Goal: Find specific page/section: Find specific page/section

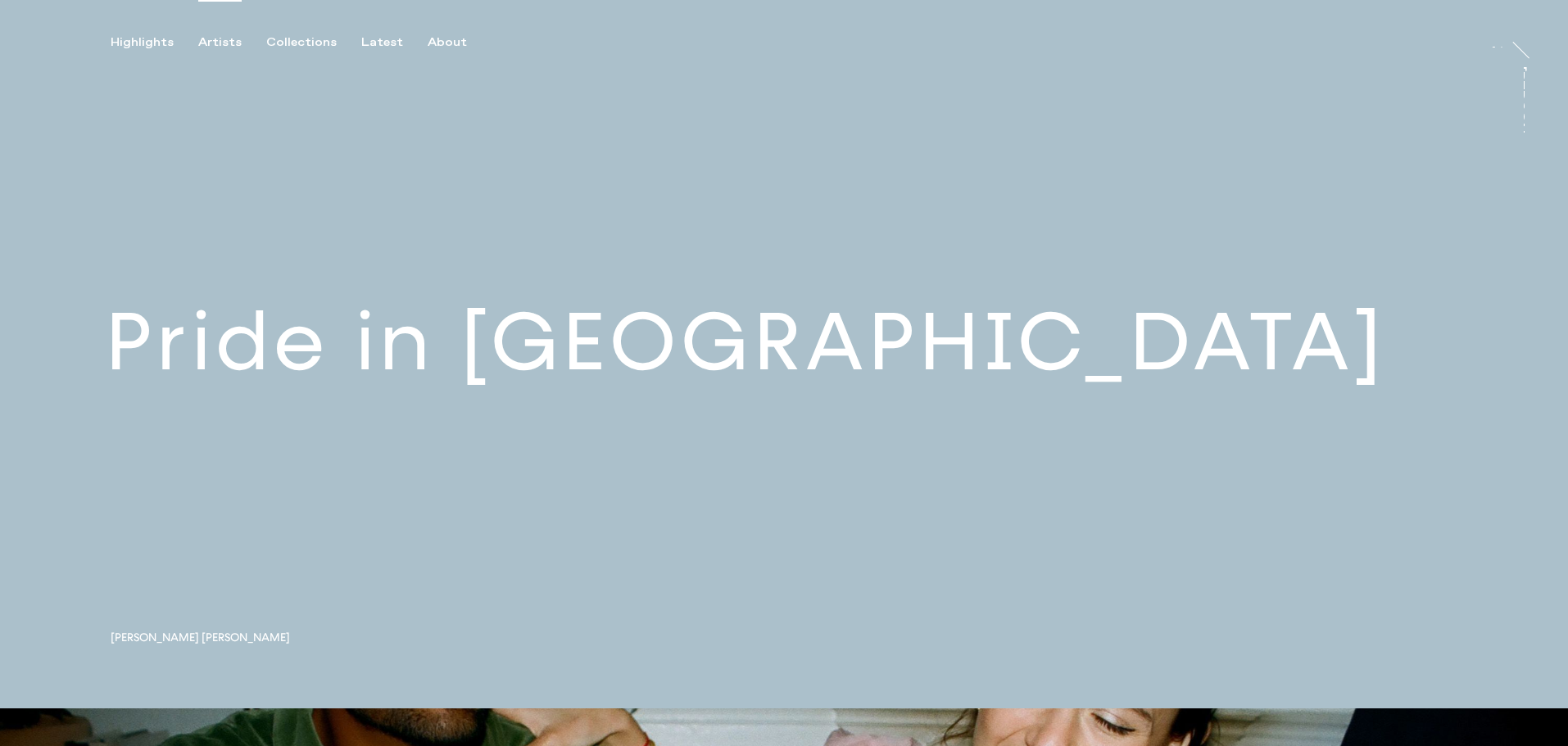
click at [210, 35] on div "Artists" at bounding box center [220, 42] width 43 height 15
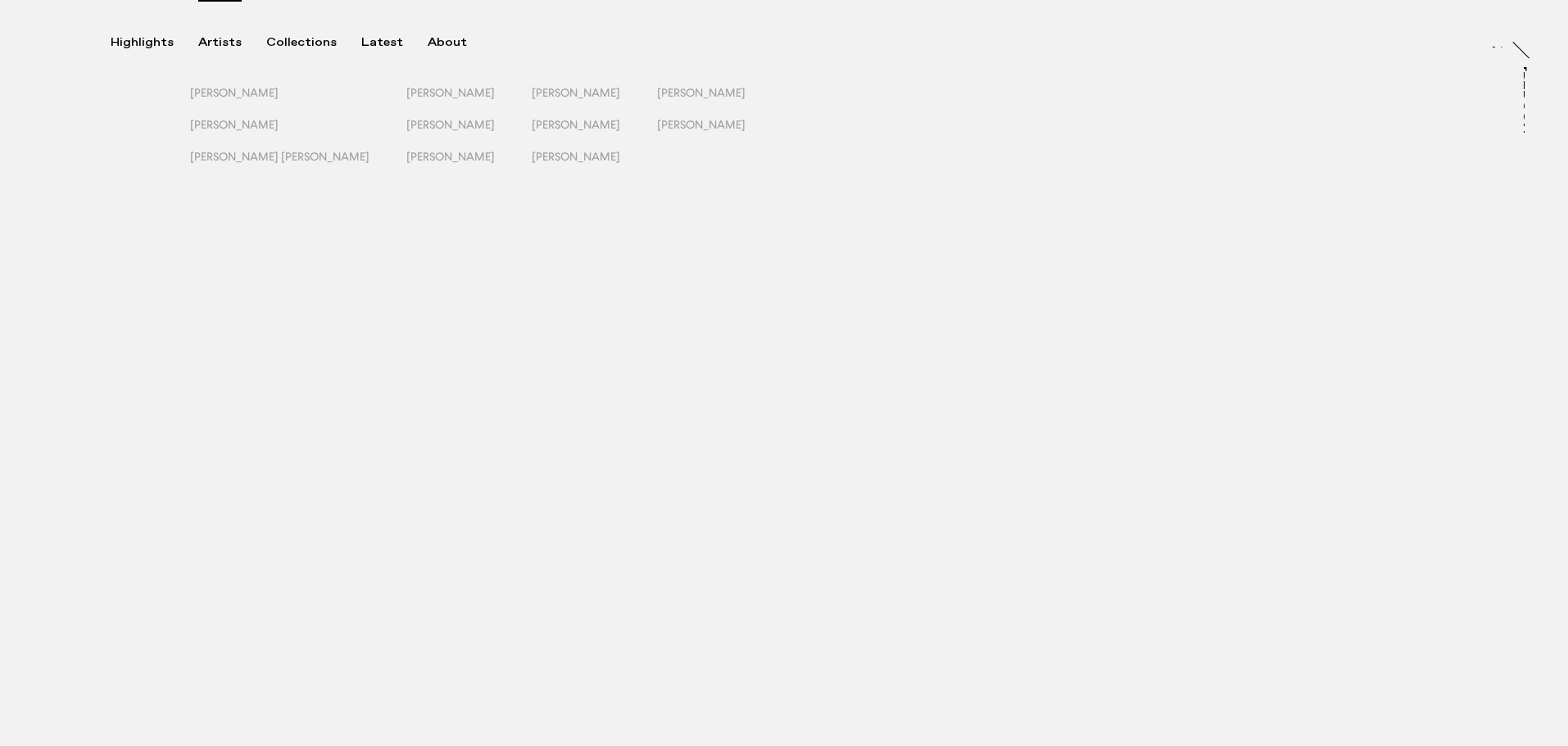
click at [215, 42] on div "Artists" at bounding box center [220, 42] width 43 height 15
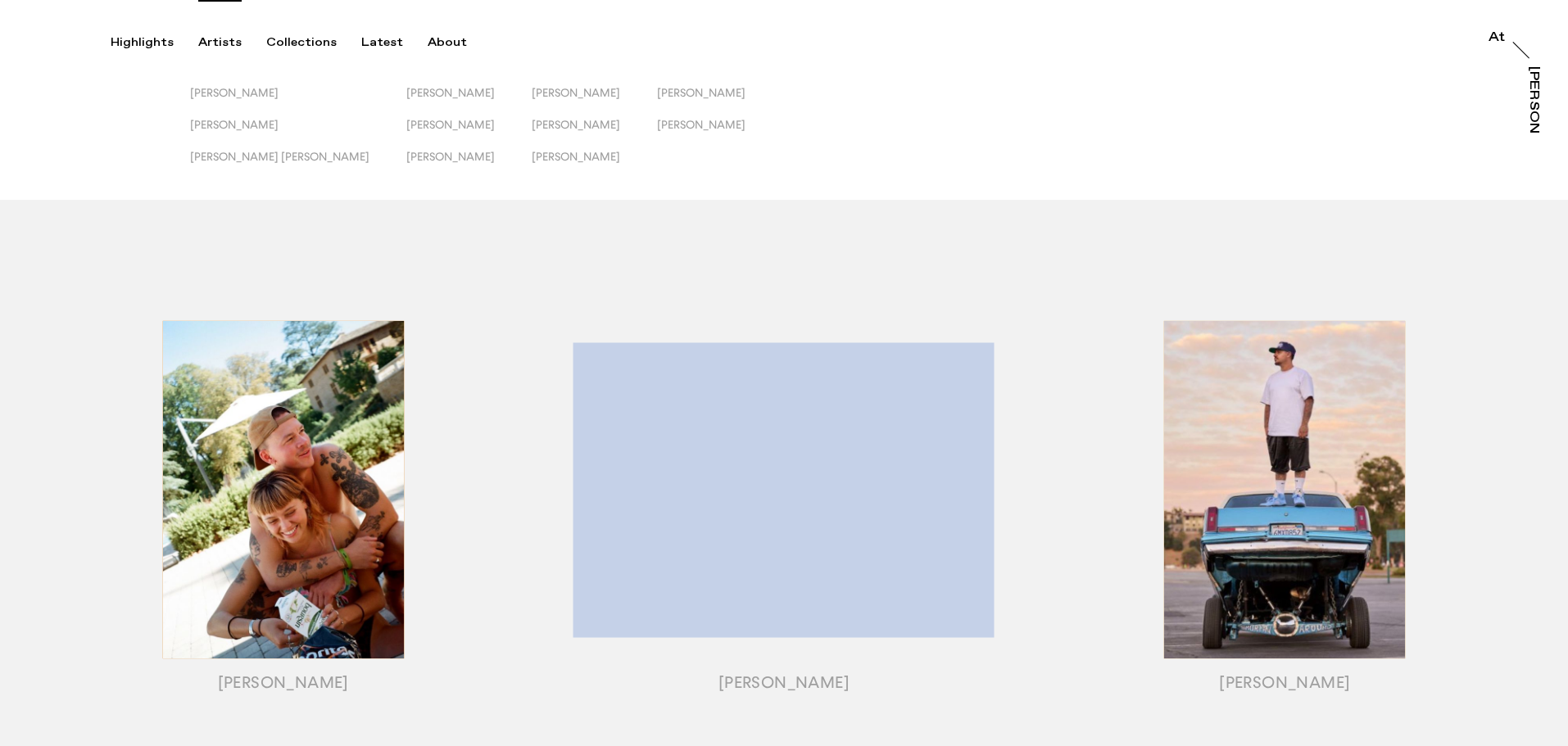
click at [217, 41] on div "Artists" at bounding box center [220, 42] width 43 height 15
click at [406, 120] on span "[PERSON_NAME]" at bounding box center [450, 124] width 88 height 13
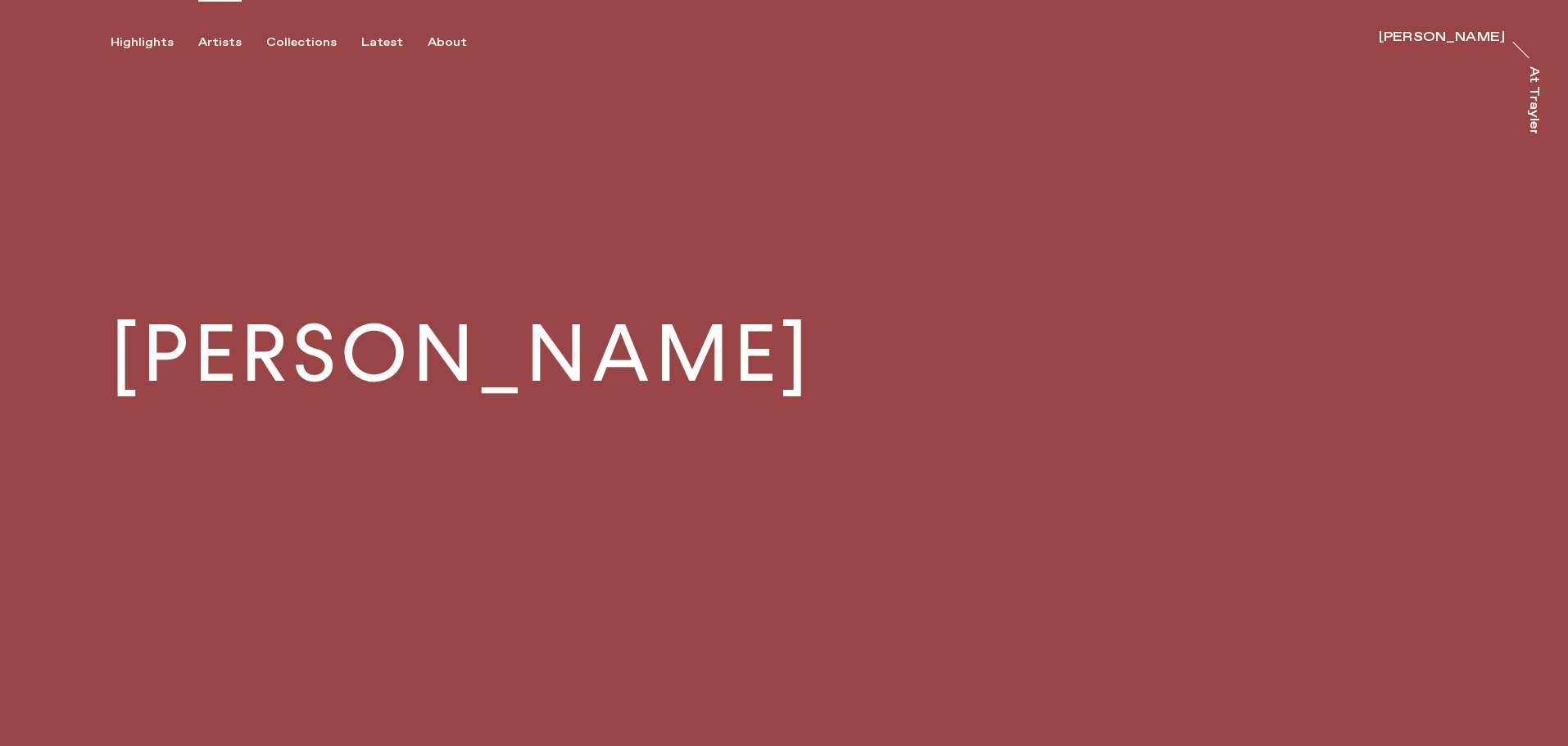
click at [227, 35] on div "Artists" at bounding box center [220, 42] width 43 height 15
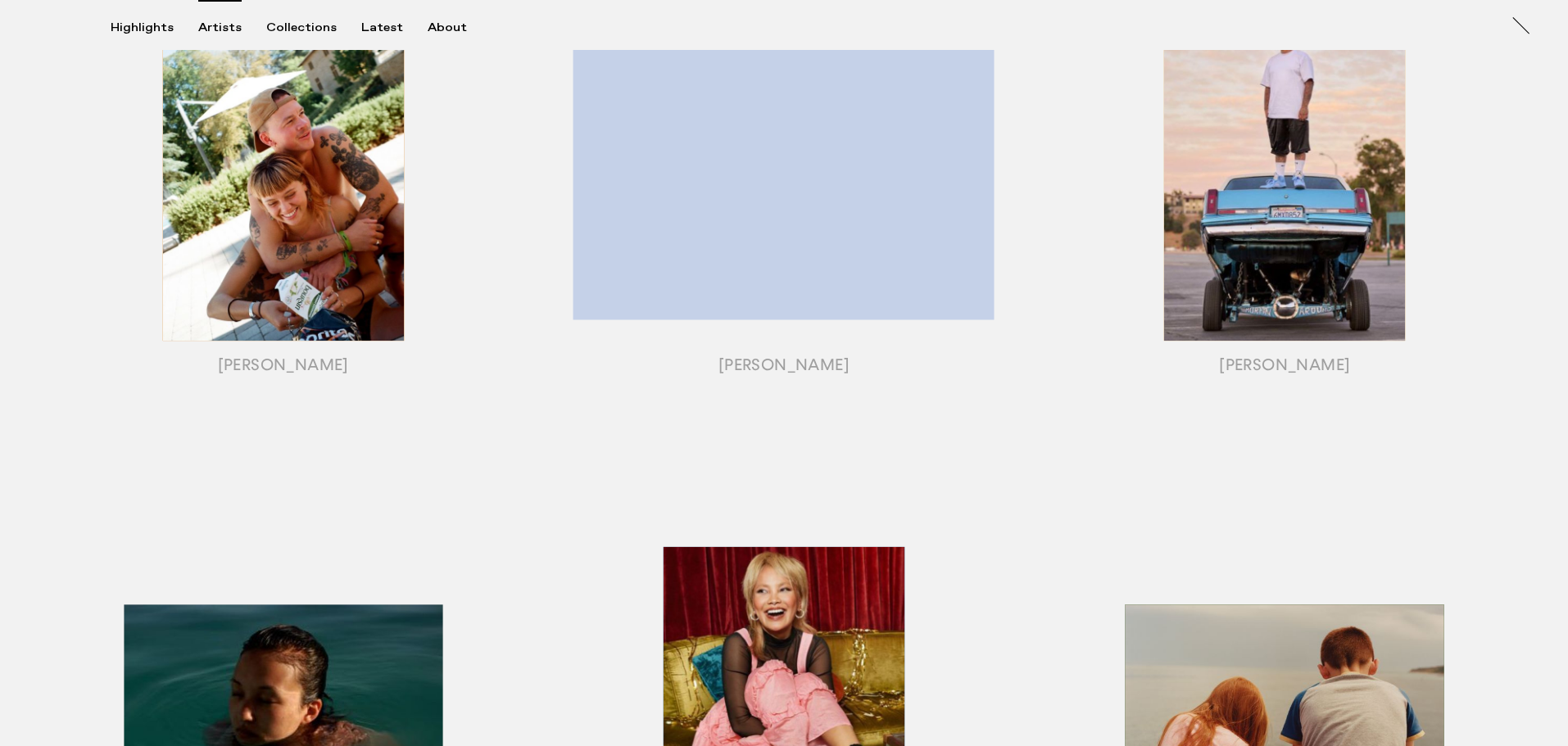
scroll to position [42, 0]
